Goal: Task Accomplishment & Management: Complete application form

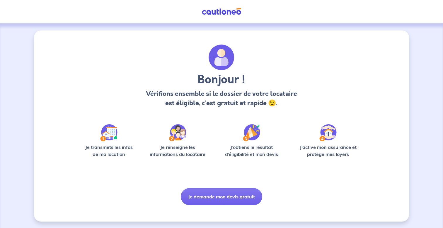
scroll to position [1, 0]
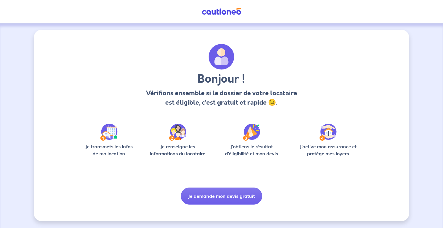
click at [222, 9] on img at bounding box center [222, 11] width 44 height 7
click at [227, 201] on button "Je demande mon devis gratuit" at bounding box center [222, 196] width 82 height 17
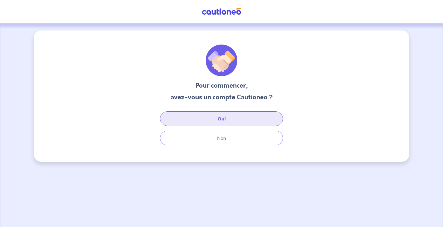
click at [232, 121] on button "Oui" at bounding box center [221, 118] width 123 height 15
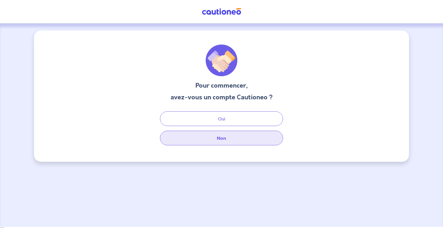
click at [214, 144] on button "Non" at bounding box center [221, 138] width 123 height 15
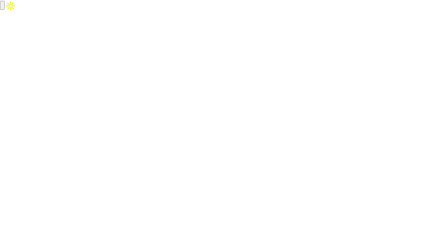
select select "FR"
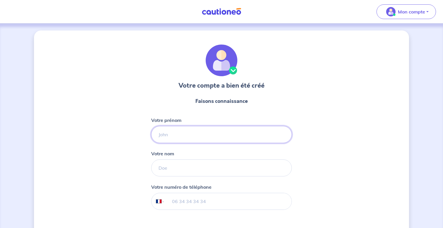
click at [221, 133] on input "Votre prénom" at bounding box center [221, 134] width 141 height 17
type input "[PERSON_NAME]"
type input "Znaki"
type input "06 07 02 95 93"
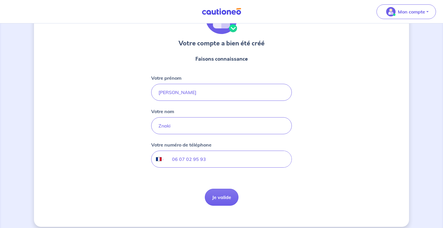
scroll to position [48, 0]
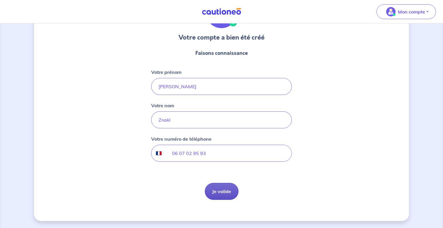
click at [218, 196] on button "Je valide" at bounding box center [222, 191] width 34 height 17
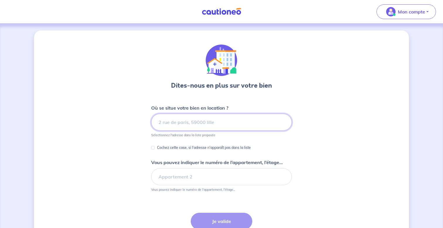
click at [223, 123] on input at bounding box center [221, 122] width 141 height 17
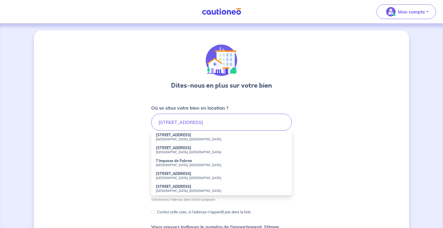
click at [235, 138] on small "Nice, France" at bounding box center [221, 139] width 131 height 4
type input "7 Avenue de Fabron, Nice, France"
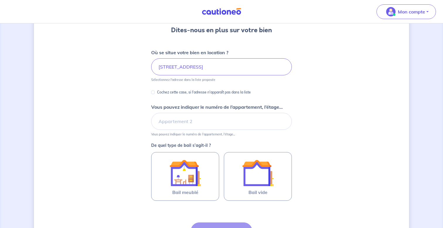
scroll to position [56, 0]
click at [211, 119] on input "Vous pouvez indiquer le numéro de l’appartement, l’étage..." at bounding box center [221, 120] width 141 height 17
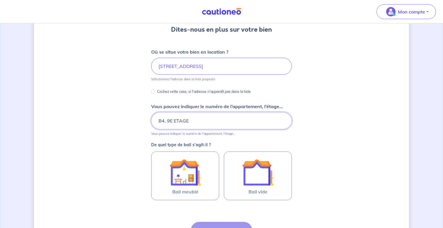
type input "B4, 9E ETAGE"
click at [130, 143] on div "Dites-nous en plus sur votre bien Où se situe votre bien en location ? 7 Avenue…" at bounding box center [221, 127] width 375 height 307
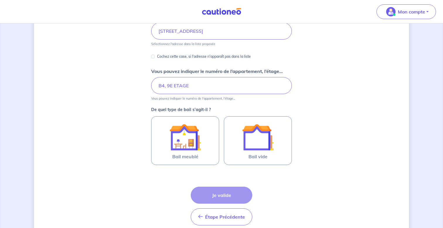
scroll to position [98, 0]
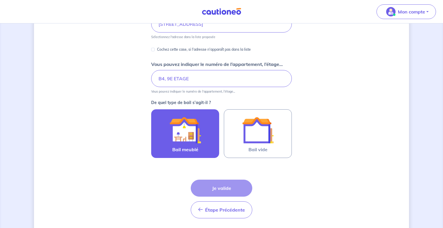
click at [197, 139] on img at bounding box center [186, 130] width 32 height 32
click at [0, 0] on input "Bail meublé" at bounding box center [0, 0] width 0 height 0
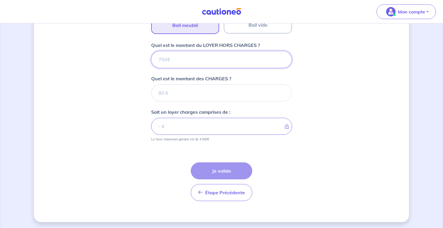
scroll to position [224, 0]
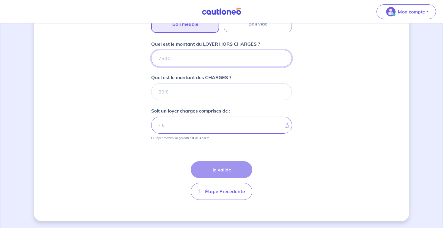
type input "1"
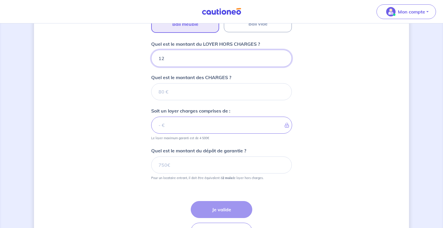
type input "121"
type input "1210"
type input "160"
type input "1211"
type input "160"
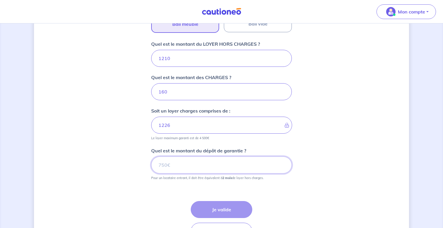
type input "1370"
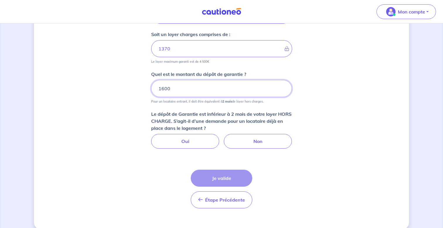
scroll to position [304, 0]
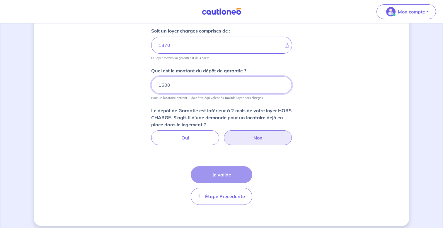
type input "1600"
click at [273, 140] on label "Non" at bounding box center [258, 138] width 68 height 15
click at [224, 134] on input "Non" at bounding box center [222, 133] width 4 height 4
radio input "true"
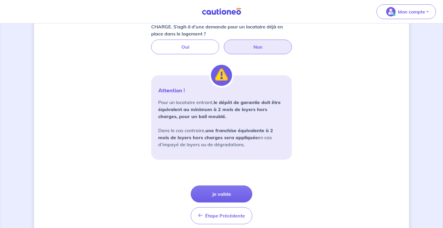
scroll to position [419, 0]
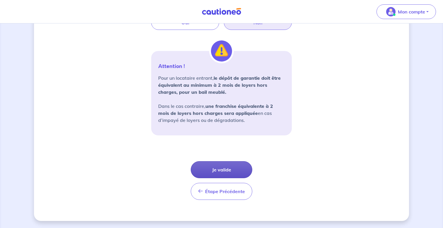
click at [228, 168] on button "Je valide" at bounding box center [222, 169] width 62 height 17
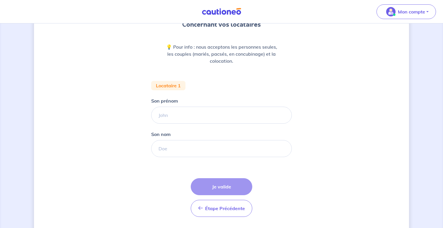
scroll to position [65, 0]
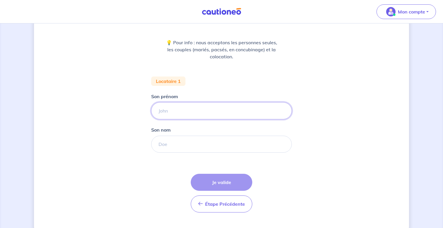
click at [197, 111] on input "Son prénom" at bounding box center [221, 110] width 141 height 17
type input "OMAR"
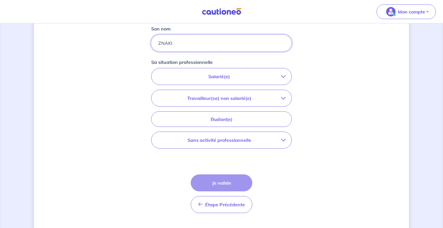
scroll to position [175, 0]
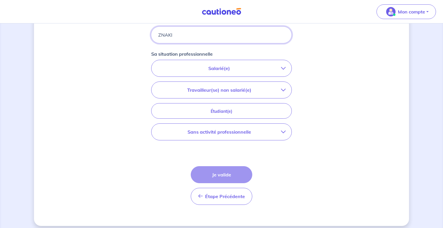
type input "ZNAKI"
click at [226, 69] on p "Salarié(e)" at bounding box center [219, 68] width 124 height 7
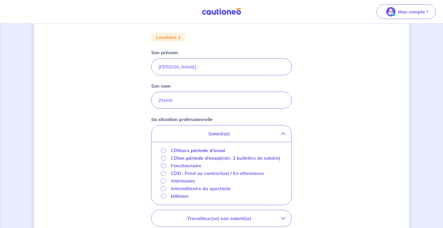
scroll to position [107, 0]
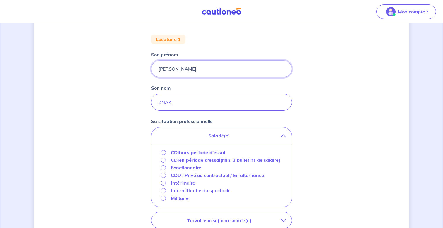
click at [187, 76] on input "OMAR" at bounding box center [221, 68] width 141 height 17
type input "HASSAN"
type input "EL AHMAD"
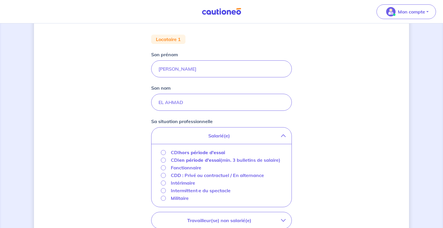
click at [188, 153] on strong "hors période d'essai" at bounding box center [202, 153] width 46 height 6
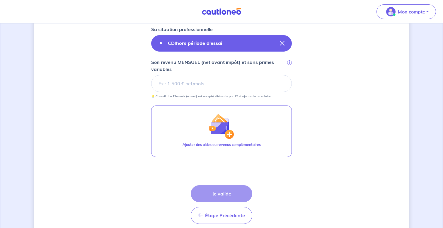
scroll to position [213, 0]
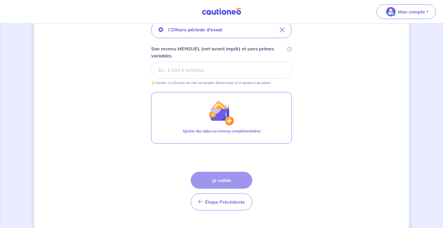
click at [204, 67] on input "Son revenu MENSUEL (net avant impôt) et sans primes variables i" at bounding box center [221, 70] width 141 height 17
click at [196, 71] on input "Son revenu MENSUEL (net avant impôt) et sans primes variables i" at bounding box center [221, 70] width 141 height 17
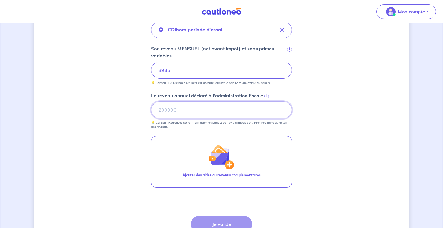
click at [207, 111] on input "Le revenu annuel déclaré à l'administration fiscale i" at bounding box center [221, 109] width 141 height 17
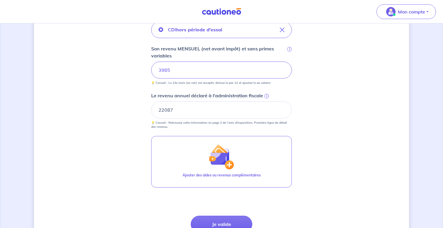
click at [266, 96] on span "i" at bounding box center [267, 96] width 5 height 5
click at [266, 101] on input "22087" at bounding box center [221, 109] width 141 height 17
click at [266, 94] on span "i" at bounding box center [267, 96] width 5 height 5
click at [266, 101] on input "22087" at bounding box center [221, 109] width 141 height 17
click at [267, 95] on span "i" at bounding box center [267, 96] width 5 height 5
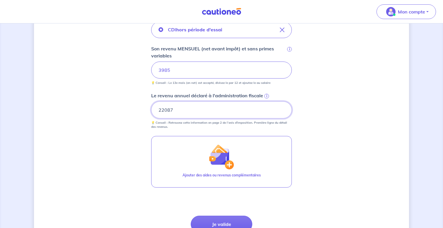
click at [267, 101] on input "22087" at bounding box center [221, 109] width 141 height 17
click at [211, 108] on input "22087" at bounding box center [221, 109] width 141 height 17
type input "0"
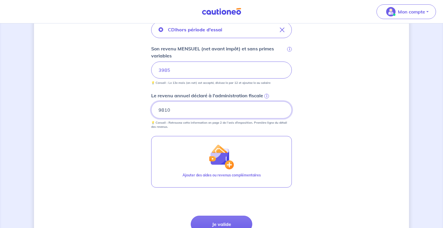
type input "9810"
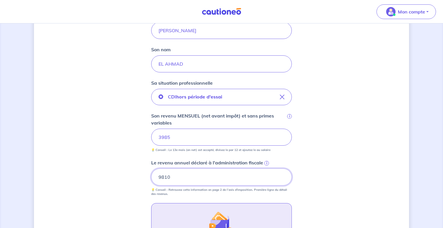
scroll to position [142, 0]
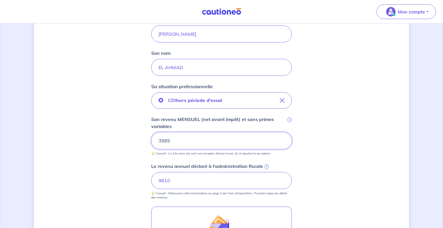
click at [226, 143] on input "3985" at bounding box center [221, 140] width 141 height 17
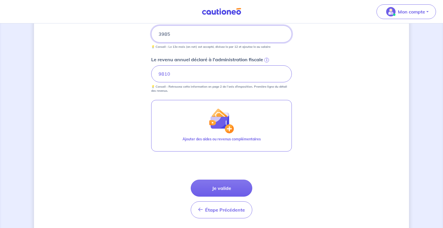
scroll to position [267, 0]
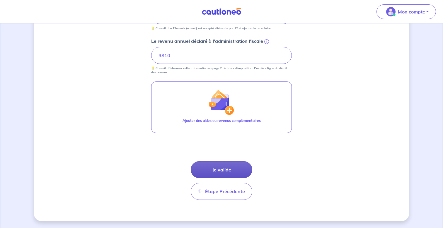
click at [225, 168] on button "Je valide" at bounding box center [222, 169] width 62 height 17
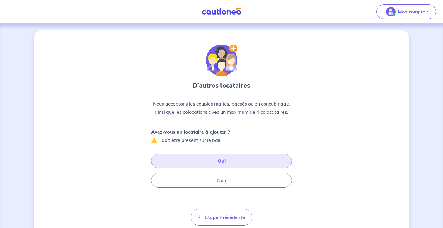
click at [227, 160] on button "Oui" at bounding box center [221, 161] width 141 height 15
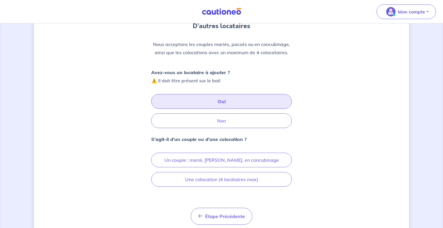
scroll to position [80, 0]
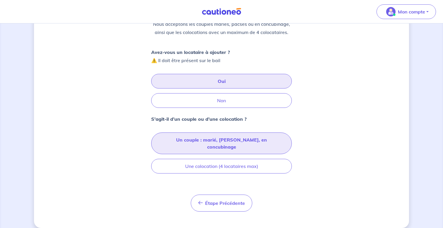
click at [205, 137] on button "Un couple : marié, pacsé, en concubinage" at bounding box center [221, 144] width 141 height 22
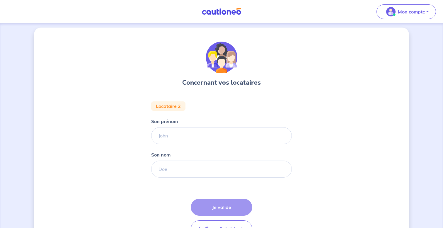
scroll to position [3, 0]
click at [190, 137] on input "Son prénom" at bounding box center [221, 136] width 141 height 17
type input "HAFSA"
type input "A"
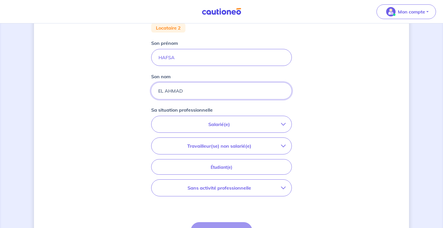
scroll to position [142, 0]
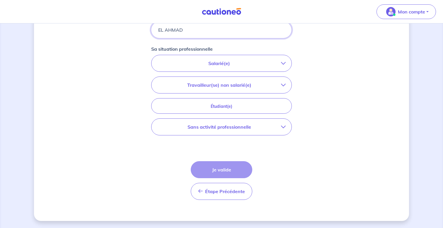
type input "EL AHMAD"
click at [221, 126] on p "Sans activité professionnelle" at bounding box center [219, 126] width 124 height 7
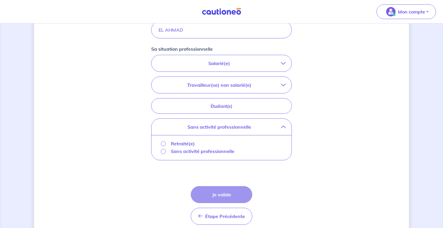
click at [183, 151] on p "Sans activité professionnelle" at bounding box center [203, 151] width 64 height 7
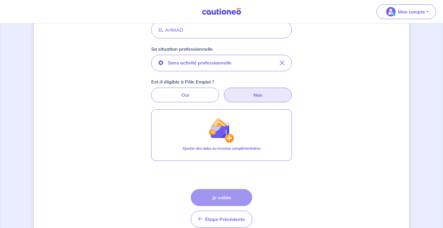
click at [250, 96] on label "Non" at bounding box center [258, 95] width 68 height 15
click at [224, 92] on input "Non" at bounding box center [222, 90] width 4 height 4
radio input "true"
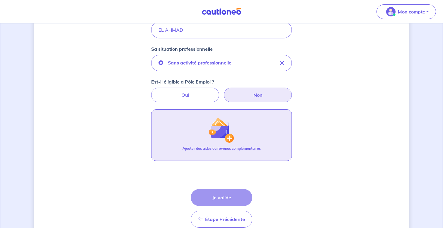
click at [207, 143] on button "Ajouter des aides ou revenus complémentaires" at bounding box center [221, 135] width 141 height 52
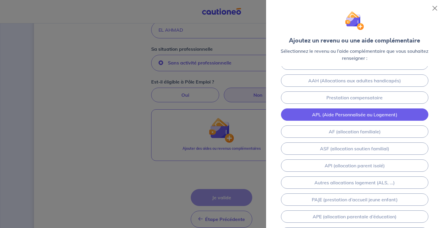
scroll to position [29, 0]
click at [343, 118] on link "APL (Aide Personnalisée au Logement)" at bounding box center [355, 114] width 148 height 12
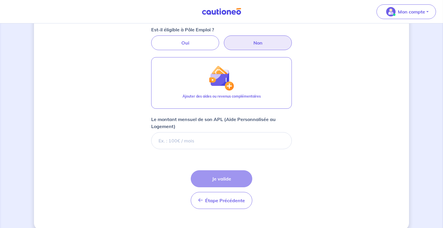
scroll to position [204, 0]
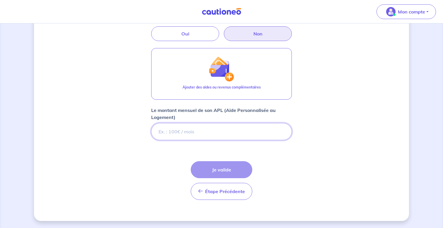
click at [197, 131] on input "Le montant mensuel de son APL (Aide Personnalisée au Logement)" at bounding box center [221, 131] width 141 height 17
click at [209, 131] on input "Le montant mensuel de son APL (Aide Personnalisée au Logement)" at bounding box center [221, 131] width 141 height 17
type input "487"
click at [300, 107] on div "Concernant vos locataires Locataire 2 Son prénom HAFSA Son nom EL AHMAD Sa situ…" at bounding box center [221, 24] width 375 height 394
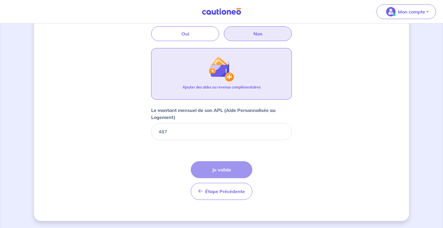
click at [246, 80] on button "Ajouter des aides ou revenus complémentaires" at bounding box center [221, 74] width 141 height 52
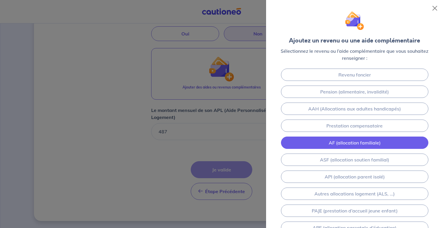
click at [327, 143] on link "AF (allocation familiale)" at bounding box center [355, 143] width 148 height 12
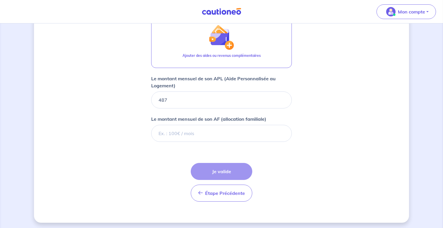
scroll to position [237, 0]
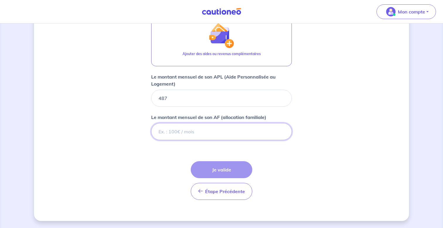
click at [236, 131] on input "Le montant mensuel de son AF (allocation familiale)" at bounding box center [221, 131] width 141 height 17
type input "151"
click at [227, 164] on div "Étape Précédente Précédent Je valide Je valide" at bounding box center [222, 180] width 62 height 39
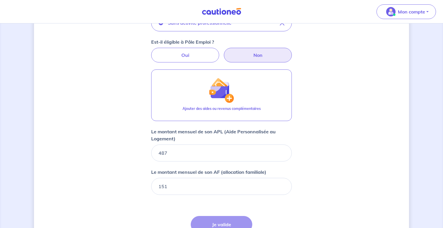
scroll to position [181, 0]
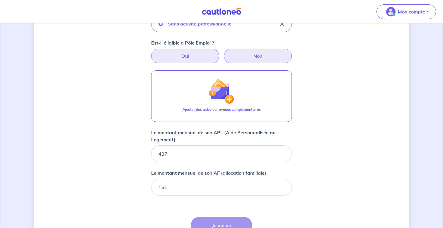
click at [200, 58] on label "Oui" at bounding box center [185, 56] width 68 height 15
click at [220, 52] on input "Oui" at bounding box center [222, 51] width 4 height 4
radio input "true"
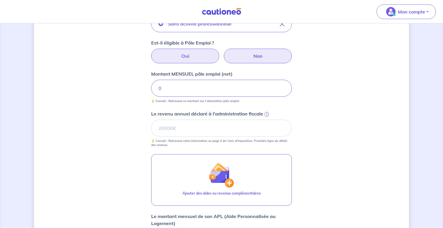
click at [264, 56] on label "Non" at bounding box center [258, 56] width 68 height 15
click at [224, 52] on input "Non" at bounding box center [222, 51] width 4 height 4
radio input "true"
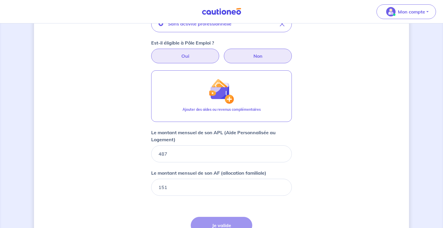
click at [191, 54] on label "Oui" at bounding box center [185, 56] width 68 height 15
click at [220, 52] on input "Oui" at bounding box center [222, 51] width 4 height 4
radio input "true"
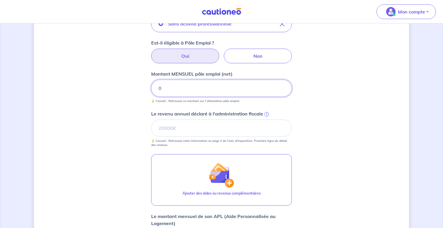
click at [193, 93] on input "0" at bounding box center [221, 88] width 141 height 17
click at [206, 126] on input "Le revenu annuel déclaré à l'administration fiscale i" at bounding box center [221, 128] width 141 height 17
type input "2000"
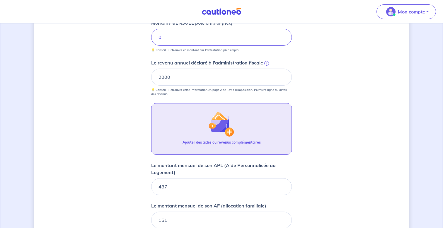
scroll to position [263, 0]
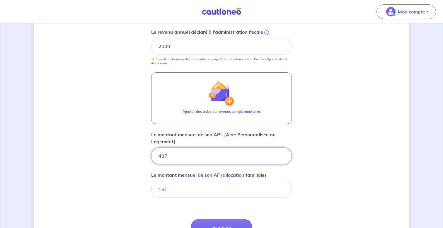
click at [199, 157] on input "487" at bounding box center [221, 156] width 141 height 17
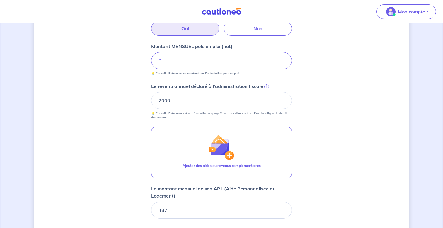
scroll to position [168, 0]
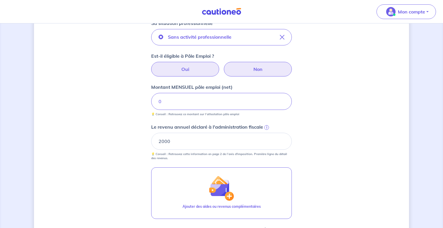
click at [249, 68] on label "Non" at bounding box center [258, 69] width 68 height 15
click at [224, 66] on input "Non" at bounding box center [222, 64] width 4 height 4
radio input "true"
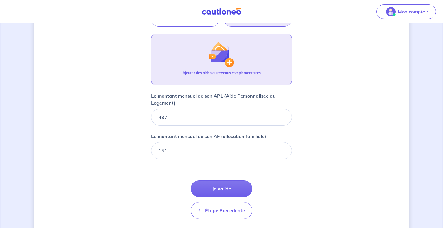
scroll to position [237, 0]
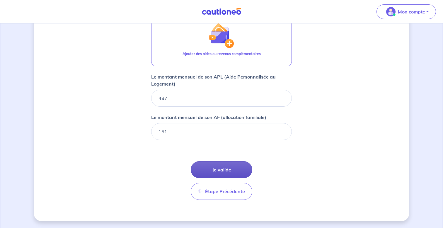
click at [222, 166] on button "Je valide" at bounding box center [222, 169] width 62 height 17
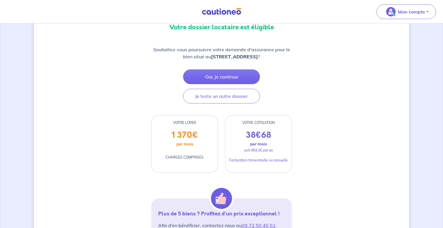
scroll to position [65, 0]
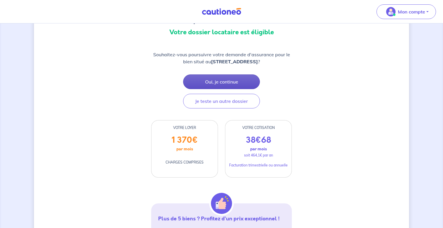
click at [222, 85] on button "Oui, je continue" at bounding box center [221, 81] width 77 height 15
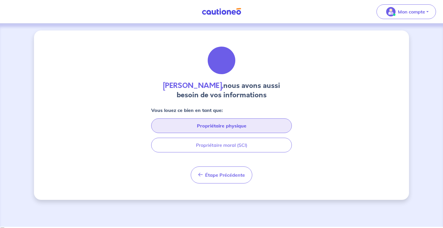
click at [238, 126] on button "Propriétaire physique" at bounding box center [221, 125] width 141 height 15
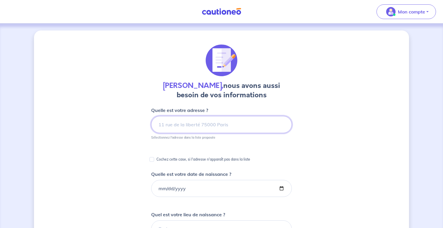
click at [212, 126] on input at bounding box center [221, 124] width 141 height 17
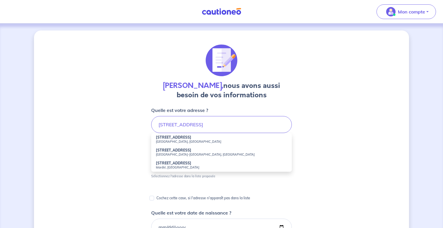
click at [205, 140] on small "Paris, France" at bounding box center [221, 142] width 131 height 4
type input "42 Rue de Miromesnil, Paris, France"
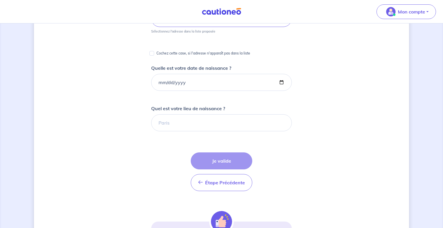
scroll to position [110, 0]
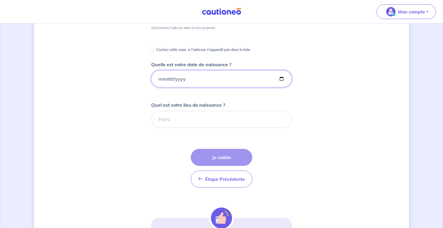
click at [157, 81] on input "Quelle est votre date de naissance ?" at bounding box center [221, 78] width 141 height 17
type input "1998-10-01"
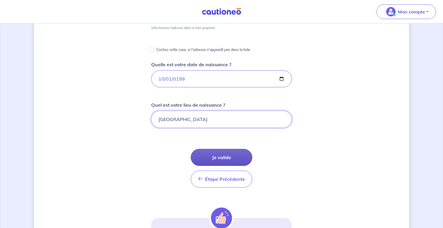
type input "RABAT"
click at [210, 151] on button "Je valide" at bounding box center [222, 157] width 62 height 17
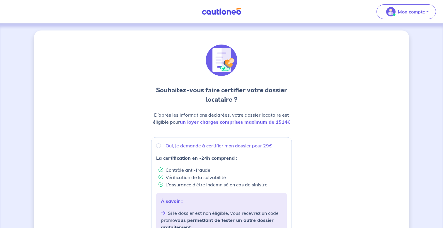
click at [196, 147] on p "Oui, je demande à certifier mon dossier pour 29€" at bounding box center [219, 145] width 106 height 7
click at [161, 147] on input "Oui, je demande à certifier mon dossier pour 29€" at bounding box center [158, 145] width 5 height 5
radio input "true"
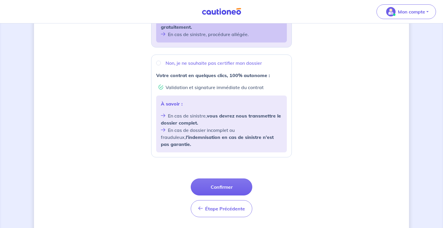
scroll to position [211, 0]
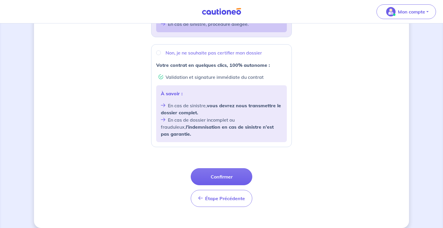
click at [217, 116] on li "En cas de dossier incomplet ou frauduleux, l’indemnisation en cas de sinistre n…" at bounding box center [221, 126] width 121 height 21
radio input "true"
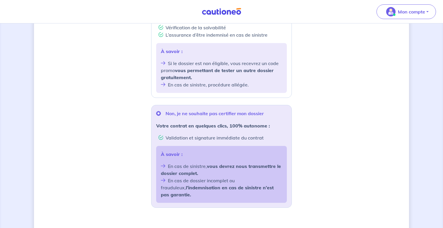
click at [213, 58] on div "À savoir : Si le dossier est non éligible, vous recevrez un code promo vous per…" at bounding box center [221, 68] width 131 height 50
radio input "true"
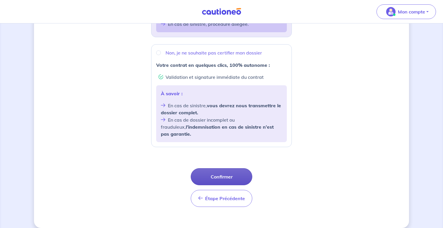
click at [216, 168] on button "Confirmer" at bounding box center [222, 176] width 62 height 17
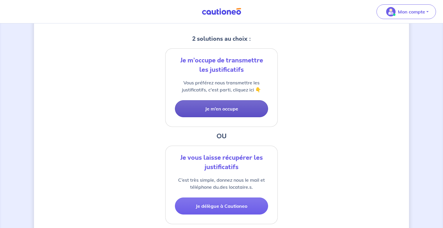
click at [230, 113] on button "Je m’en occupe" at bounding box center [221, 108] width 93 height 17
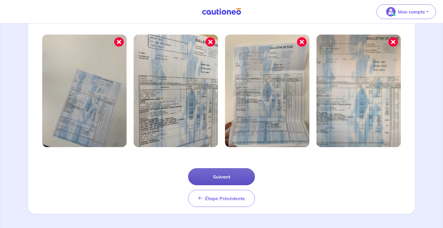
click at [221, 171] on button "Suivant" at bounding box center [221, 176] width 67 height 17
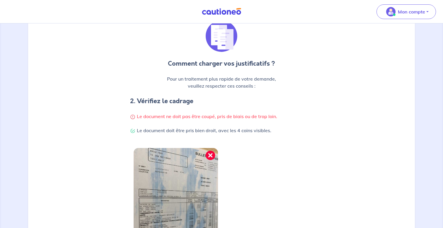
scroll to position [164, 0]
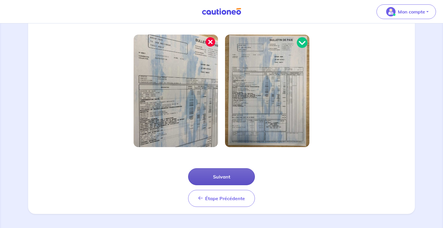
click at [224, 183] on button "Suivant" at bounding box center [221, 176] width 67 height 17
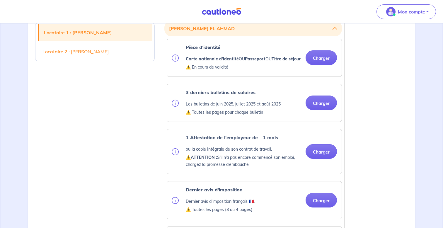
scroll to position [186, 0]
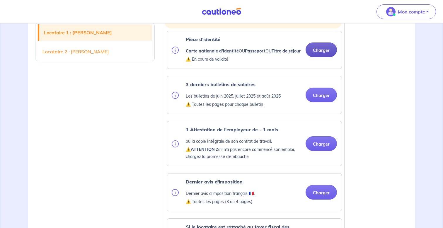
click at [328, 51] on button "Charger" at bounding box center [321, 50] width 31 height 15
click at [320, 49] on button "Charger" at bounding box center [321, 50] width 31 height 15
click at [294, 63] on p "⚠️ En cours de validité" at bounding box center [243, 59] width 115 height 7
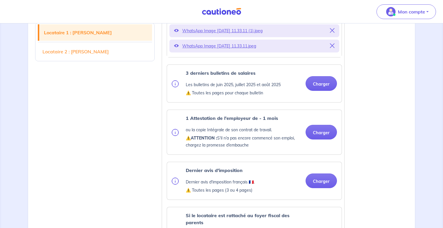
scroll to position [240, 0]
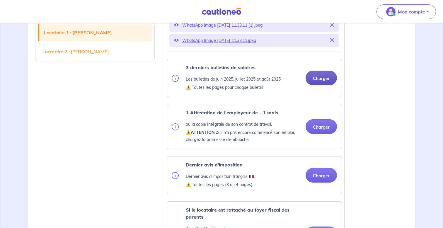
click at [312, 84] on button "Charger" at bounding box center [321, 78] width 31 height 15
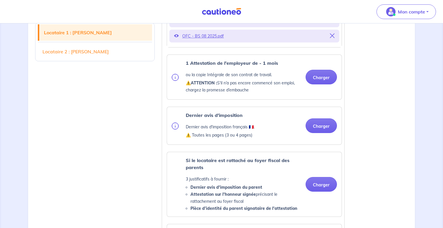
scroll to position [337, 0]
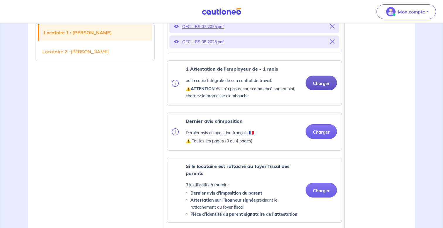
click at [324, 87] on button "Charger" at bounding box center [321, 83] width 31 height 15
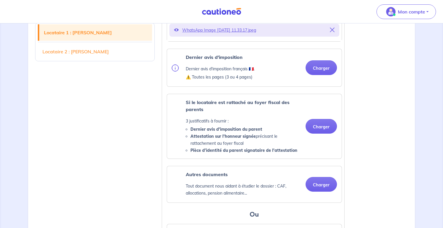
scroll to position [453, 0]
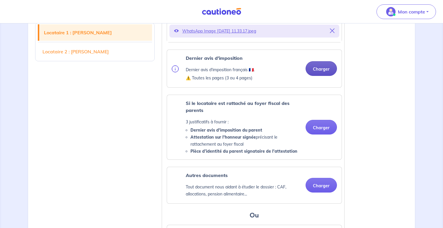
click at [326, 74] on button "Charger" at bounding box center [321, 68] width 31 height 15
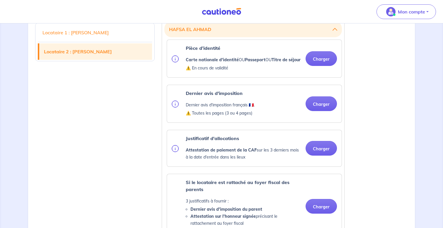
scroll to position [777, 0]
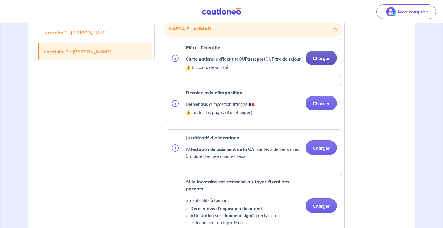
click at [322, 65] on button "Charger" at bounding box center [321, 58] width 31 height 15
click at [316, 65] on button "Charger" at bounding box center [321, 58] width 31 height 15
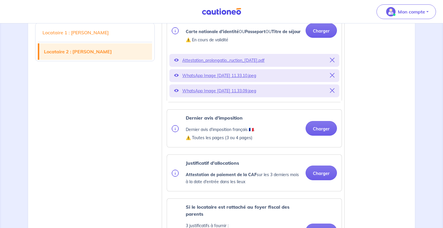
scroll to position [814, 0]
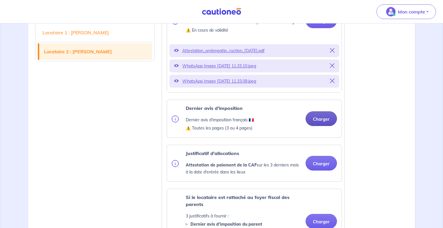
click at [319, 126] on button "Charger" at bounding box center [321, 118] width 31 height 15
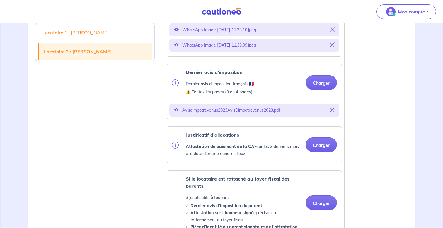
scroll to position [851, 0]
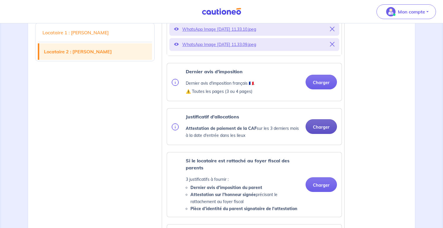
click at [319, 145] on div "Justificatif d'allocations Attestation de paiement de la CAF sur les 3 derniers…" at bounding box center [254, 127] width 175 height 36
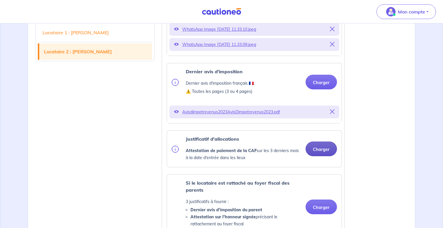
click at [315, 156] on button "Charger" at bounding box center [321, 149] width 31 height 15
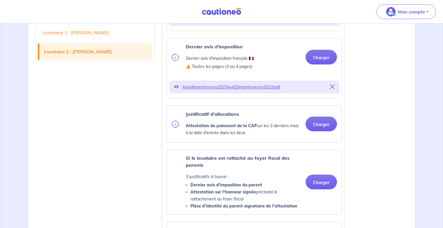
scroll to position [891, 0]
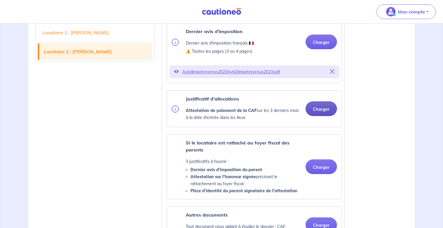
click at [319, 116] on button "Charger" at bounding box center [321, 108] width 31 height 15
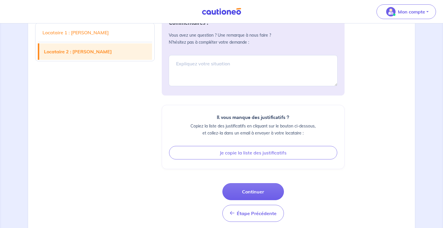
scroll to position [1267, 0]
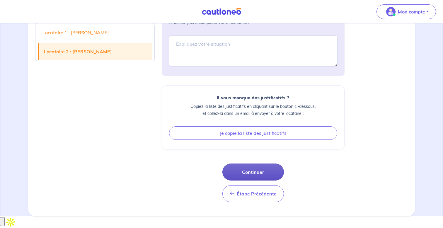
click at [259, 181] on button "Continuer" at bounding box center [254, 172] width 62 height 17
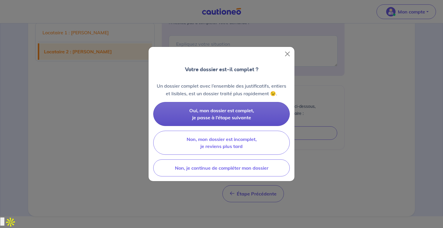
click at [231, 116] on span "Oui, mon dossier est complet, je passe à l’étape suivante" at bounding box center [221, 114] width 65 height 13
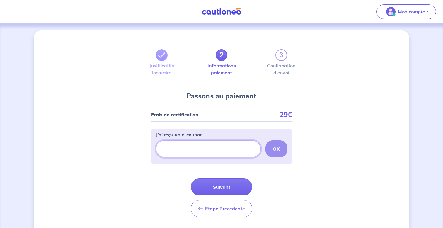
click at [206, 150] on input "J’ai reçu un e-coupon" at bounding box center [208, 148] width 105 height 17
paste input "ders-3"
type input "ders-3"
click at [276, 148] on strong "OK" at bounding box center [276, 149] width 7 height 6
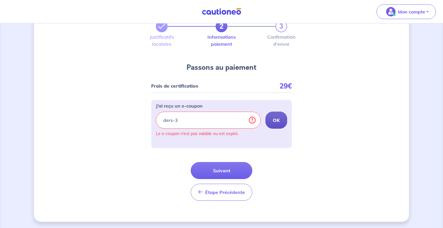
scroll to position [30, 0]
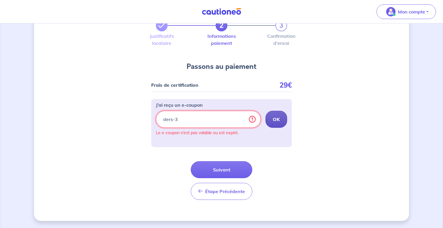
click at [221, 119] on input "ders-3" at bounding box center [208, 119] width 105 height 17
paste input "vincentf-445"
click at [272, 117] on button "OK" at bounding box center [277, 119] width 22 height 17
click at [241, 118] on input "vincentf-445" at bounding box center [208, 119] width 105 height 17
paste input "CSFPROMO"
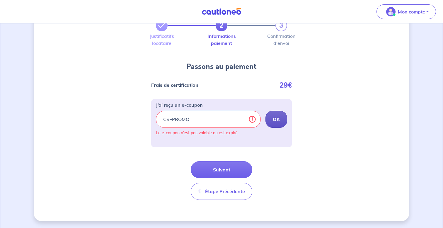
click at [281, 117] on button "OK" at bounding box center [277, 119] width 22 height 17
click at [223, 123] on input "CSFPROMO" at bounding box center [208, 119] width 105 height 17
paste input "SRIAS-BFC"
click at [284, 121] on button "OK" at bounding box center [277, 119] width 22 height 17
click at [209, 122] on input "SRIAS-BFC" at bounding box center [208, 119] width 105 height 17
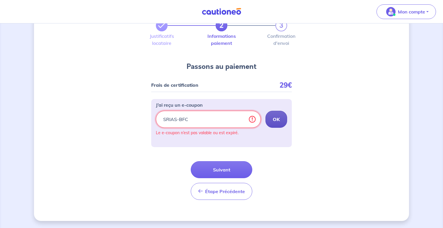
paste input "CAU01"
click at [287, 118] on button "OK" at bounding box center [277, 119] width 22 height 17
click at [222, 121] on input "CAU01" at bounding box center [208, 119] width 105 height 17
paste input "LPGICAUTIONEO"
type input "LPGICAUTIONEO"
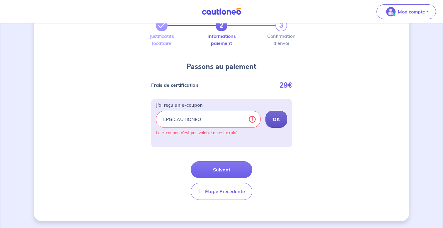
click at [277, 122] on strong "OK" at bounding box center [276, 119] width 7 height 6
click at [223, 171] on button "Suivant" at bounding box center [222, 169] width 62 height 17
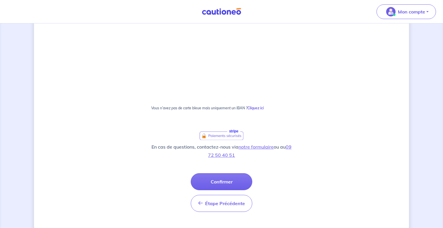
scroll to position [318, 0]
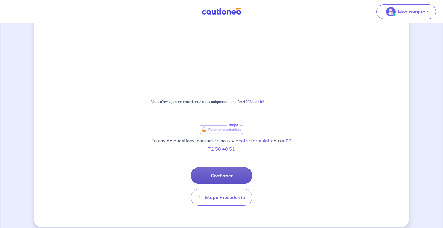
click at [220, 176] on button "Confirmer" at bounding box center [222, 175] width 62 height 17
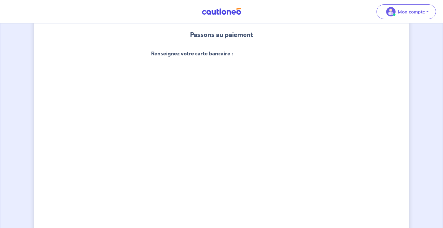
scroll to position [48, 0]
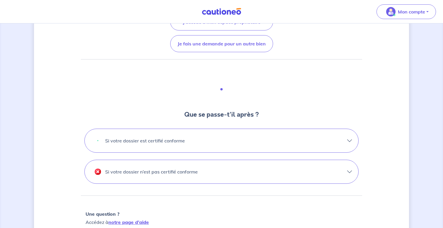
scroll to position [121, 0]
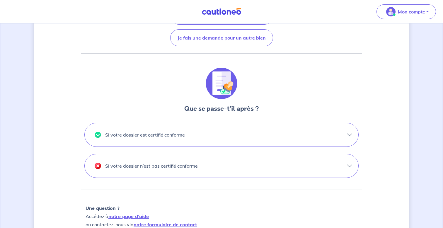
click at [249, 177] on button "Si votre dossier n’est pas certifié conforme" at bounding box center [222, 165] width 274 height 23
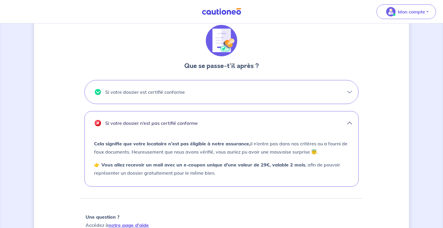
scroll to position [166, 0]
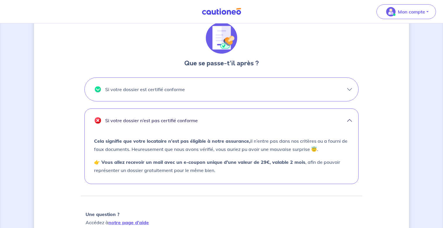
click at [245, 93] on button "Si votre dossier est certifié conforme" at bounding box center [222, 89] width 274 height 23
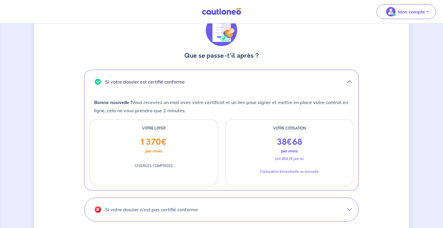
scroll to position [286, 0]
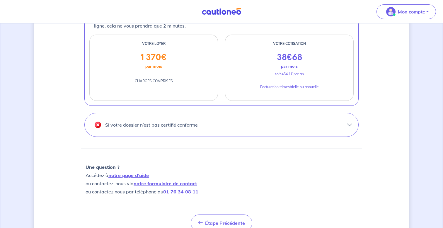
click at [257, 130] on button "Si votre dossier n’est pas certifié conforme" at bounding box center [222, 124] width 274 height 23
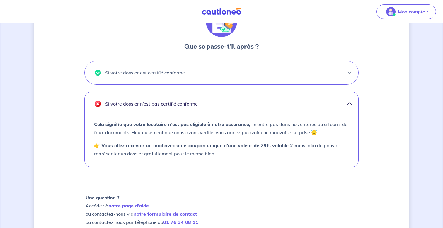
scroll to position [181, 0]
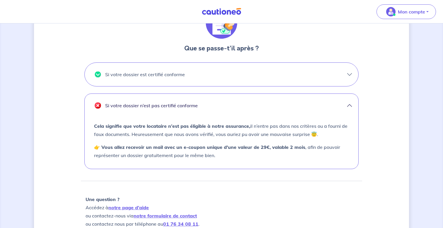
click at [312, 101] on button "Si votre dossier n’est pas certifié conforme" at bounding box center [222, 105] width 274 height 23
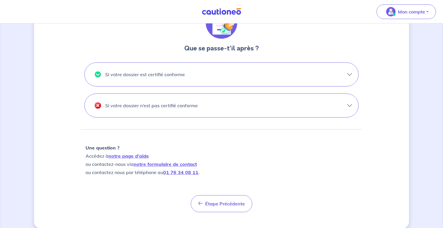
click at [265, 72] on button "Si votre dossier est certifié conforme" at bounding box center [222, 74] width 274 height 23
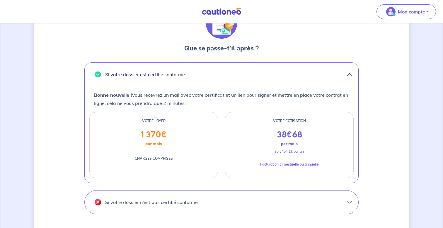
click at [265, 72] on button "Si votre dossier est certifié conforme" at bounding box center [222, 74] width 274 height 23
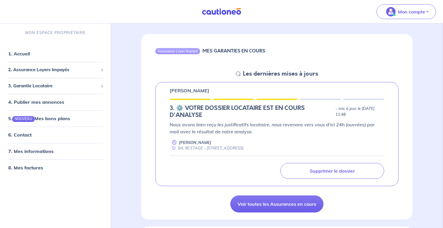
scroll to position [48, 0]
click at [337, 109] on p "- mis à jour le 30 septembre 2025 à 11:48" at bounding box center [360, 111] width 49 height 12
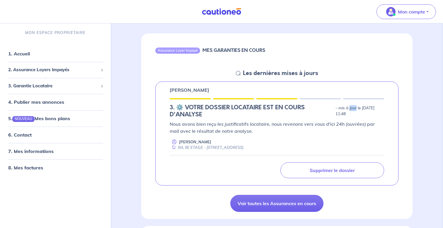
click at [337, 109] on p "- mis à jour le 30 septembre 2025 à 11:48" at bounding box center [360, 111] width 49 height 12
click at [287, 115] on h5 "3.︎ ⚙️ VOTRE DOSSIER LOCATAIRE EST EN COURS D'ANALYSE" at bounding box center [252, 111] width 164 height 14
click at [60, 72] on span "2. Assurance Loyers Impayés" at bounding box center [53, 70] width 90 height 7
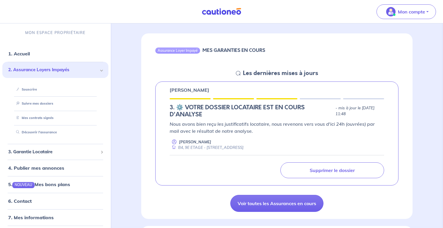
click at [60, 72] on span "2. Assurance Loyers Impayés" at bounding box center [53, 70] width 90 height 7
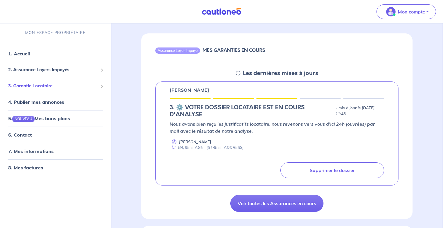
click at [52, 90] on div "3. Garantie Locataire" at bounding box center [55, 85] width 106 height 11
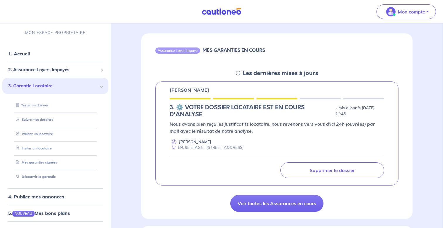
click at [52, 90] on div "3. Garantie Locataire" at bounding box center [55, 86] width 106 height 16
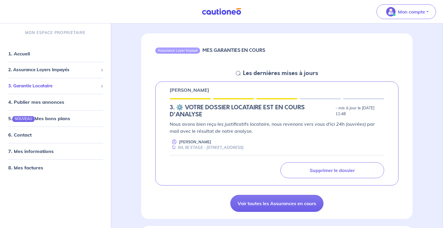
click at [52, 90] on div "3. Garantie Locataire" at bounding box center [55, 85] width 106 height 11
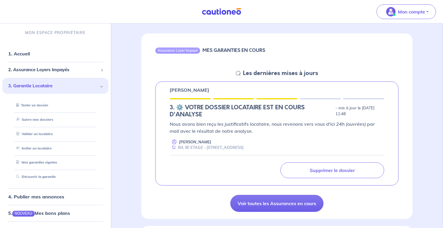
click at [52, 90] on div "3. Garantie Locataire" at bounding box center [55, 86] width 106 height 16
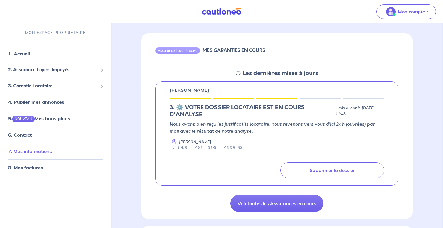
click at [29, 150] on link "7. Mes informations" at bounding box center [30, 151] width 44 height 6
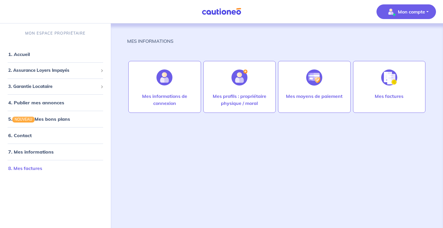
click at [40, 166] on link "8. Mes factures" at bounding box center [25, 168] width 34 height 6
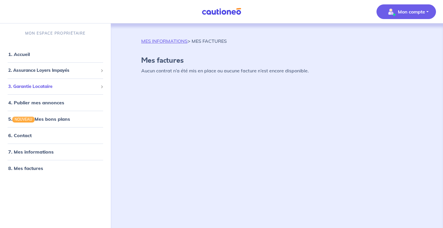
click at [51, 93] on li "3. Garantie Locataire Tester un dossier Suivre mes dossiers Valider un locatair…" at bounding box center [55, 87] width 106 height 16
click at [46, 89] on span "3. Garantie Locataire" at bounding box center [53, 86] width 90 height 7
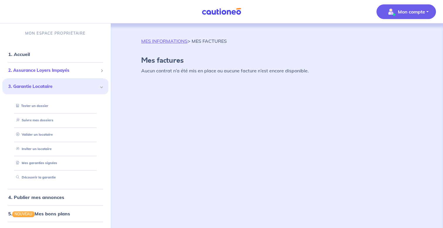
click at [47, 75] on div "2. Assurance Loyers Impayés" at bounding box center [55, 70] width 106 height 11
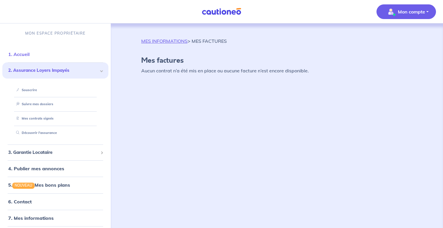
click at [30, 56] on link "1. Accueil" at bounding box center [18, 54] width 21 height 6
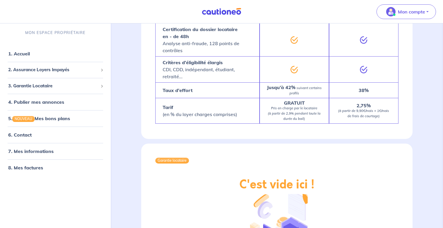
scroll to position [678, 0]
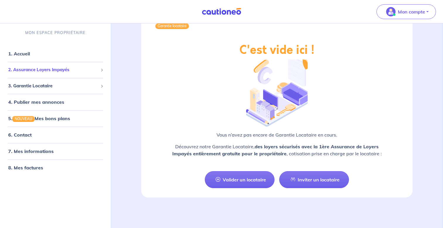
click at [45, 69] on span "2. Assurance Loyers Impayés" at bounding box center [53, 70] width 90 height 7
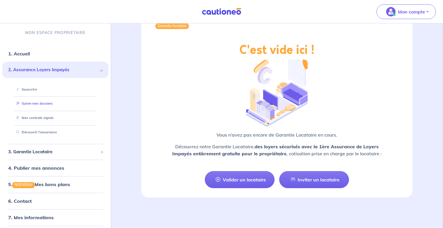
click at [36, 101] on link "Suivre mes dossiers" at bounding box center [33, 103] width 39 height 4
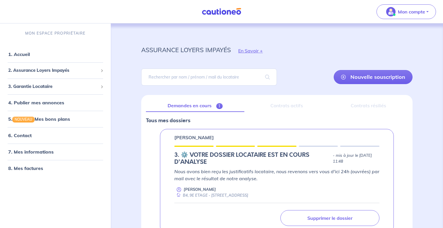
click at [227, 12] on img at bounding box center [222, 11] width 44 height 7
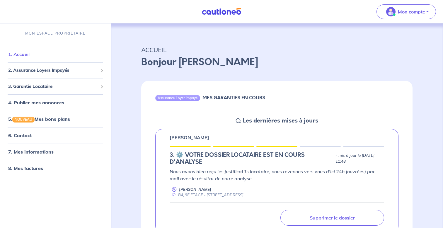
click at [23, 55] on link "1. Accueil" at bounding box center [18, 54] width 21 height 6
click at [42, 165] on link "8. Mes factures" at bounding box center [25, 168] width 34 height 6
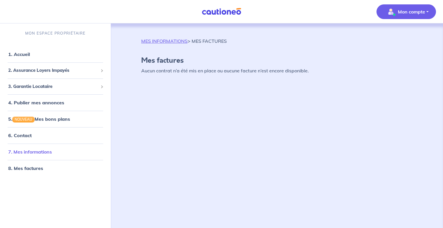
click at [41, 155] on link "7. Mes informations" at bounding box center [30, 152] width 44 height 6
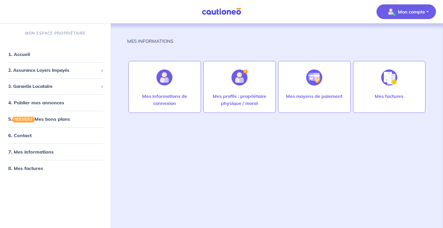
click at [229, 11] on img at bounding box center [222, 11] width 44 height 7
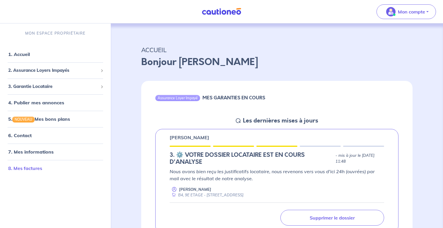
click at [42, 169] on link "8. Mes factures" at bounding box center [25, 168] width 34 height 6
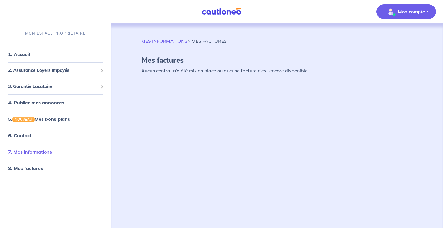
click at [40, 150] on link "7. Mes informations" at bounding box center [30, 152] width 44 height 6
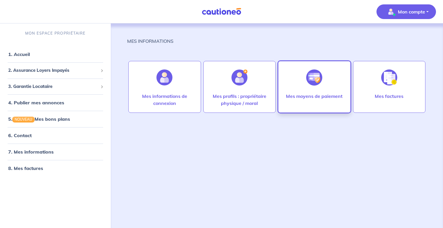
click at [290, 96] on p "Mes moyens de paiement" at bounding box center [314, 96] width 57 height 7
click at [305, 93] on p "Mes moyens de paiement" at bounding box center [314, 96] width 57 height 7
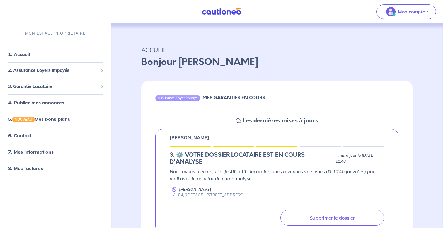
click at [221, 11] on img at bounding box center [222, 11] width 44 height 7
click at [398, 15] on span "Mon compte" at bounding box center [404, 11] width 41 height 9
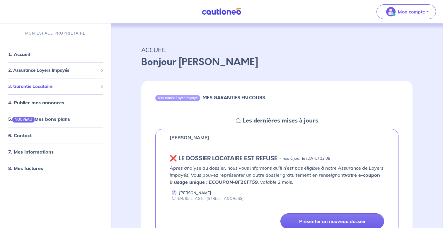
click at [48, 87] on span "3. Garantie Locataire" at bounding box center [53, 86] width 90 height 7
